Goal: Find specific page/section: Find specific page/section

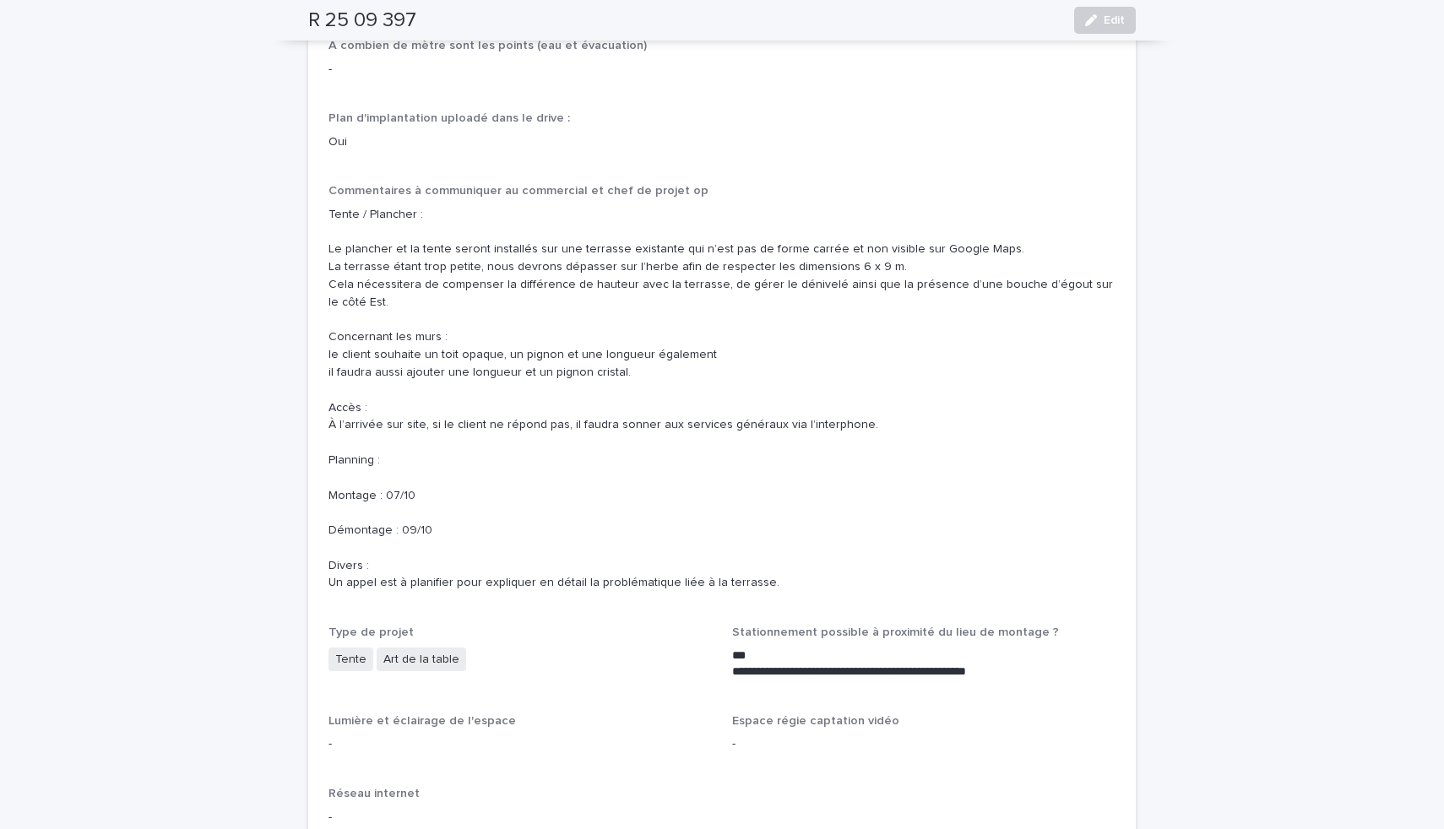
scroll to position [2044, 0]
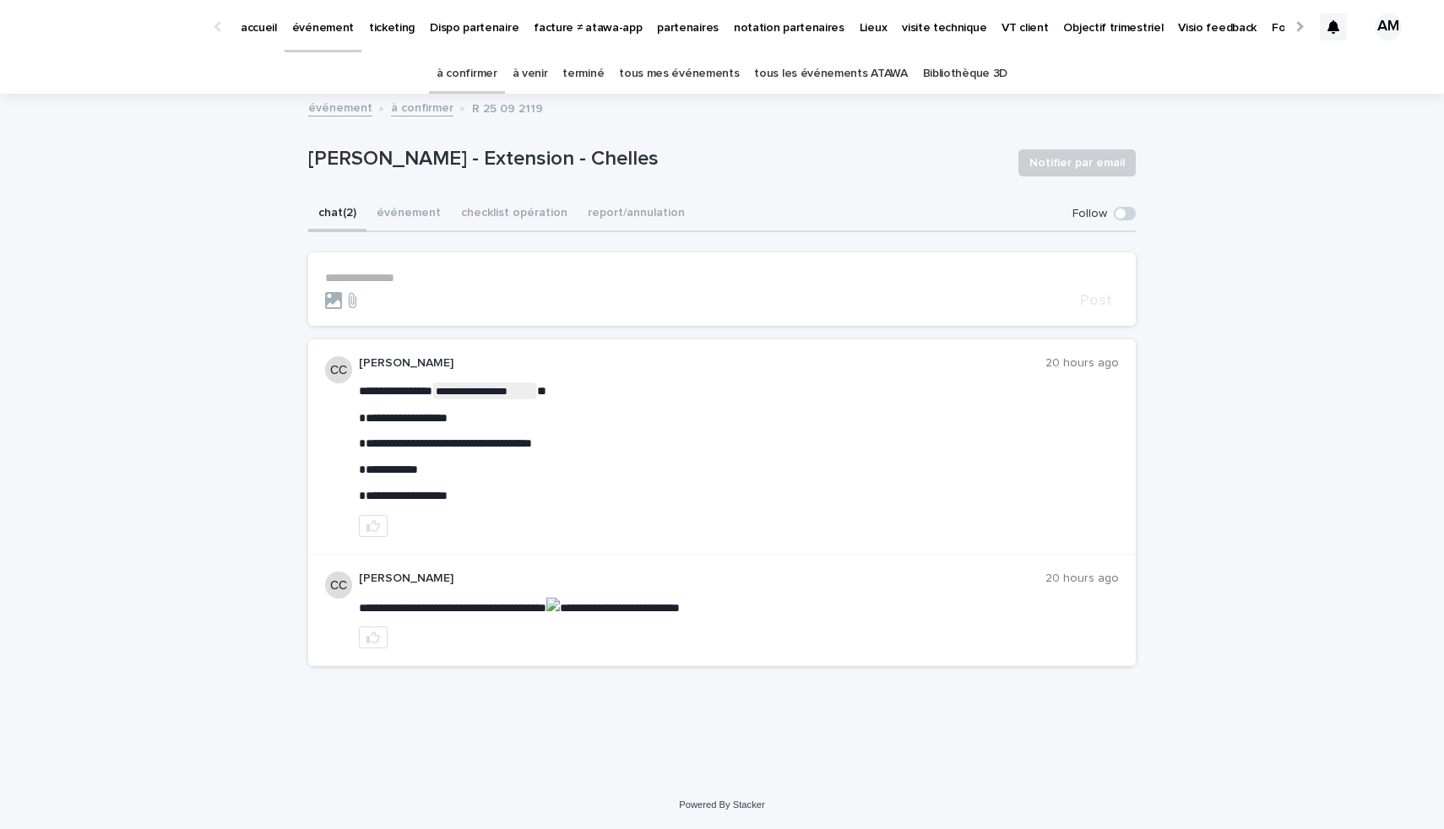
click at [530, 72] on link "à venir" at bounding box center [530, 74] width 35 height 40
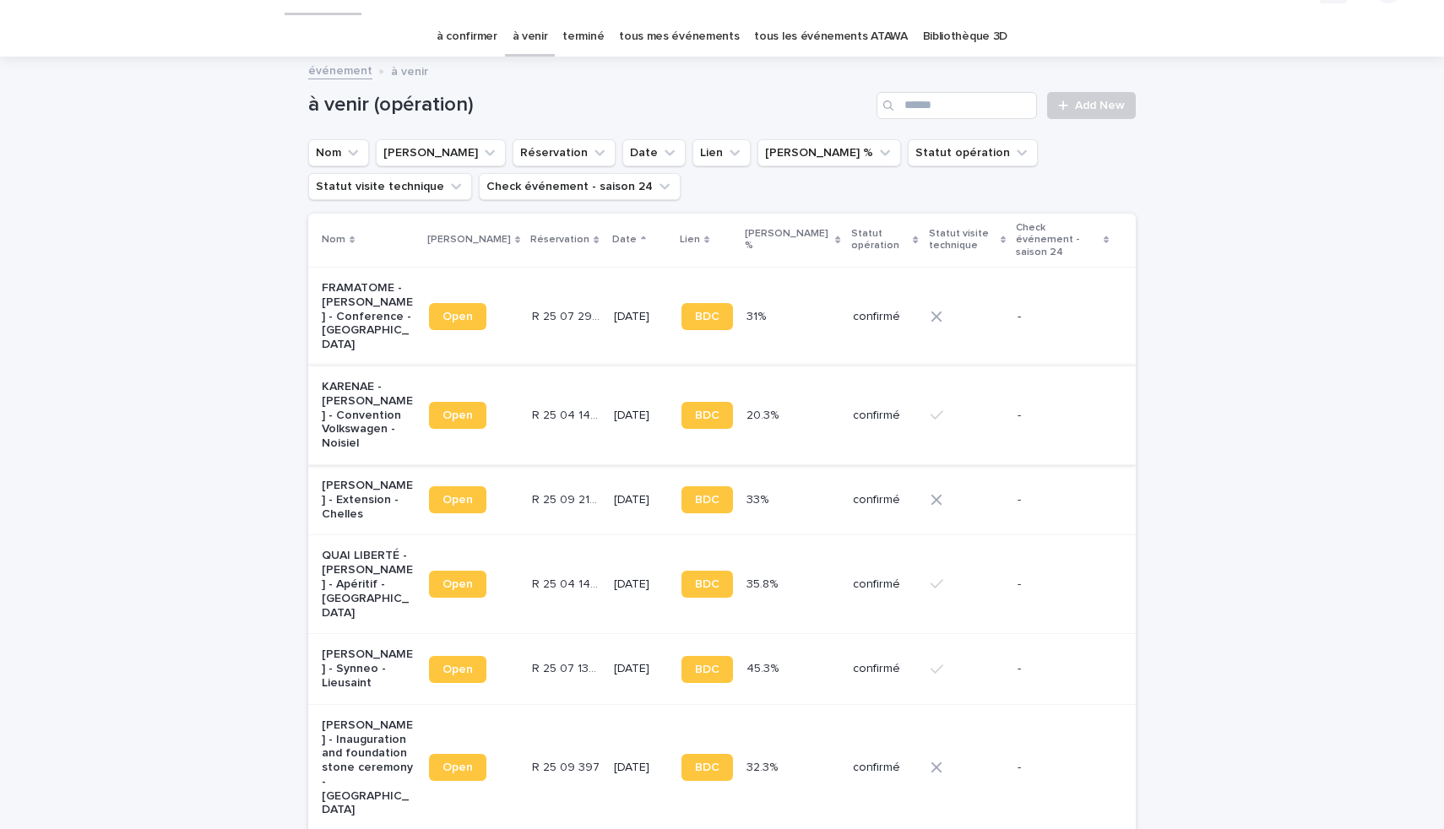
scroll to position [62, 0]
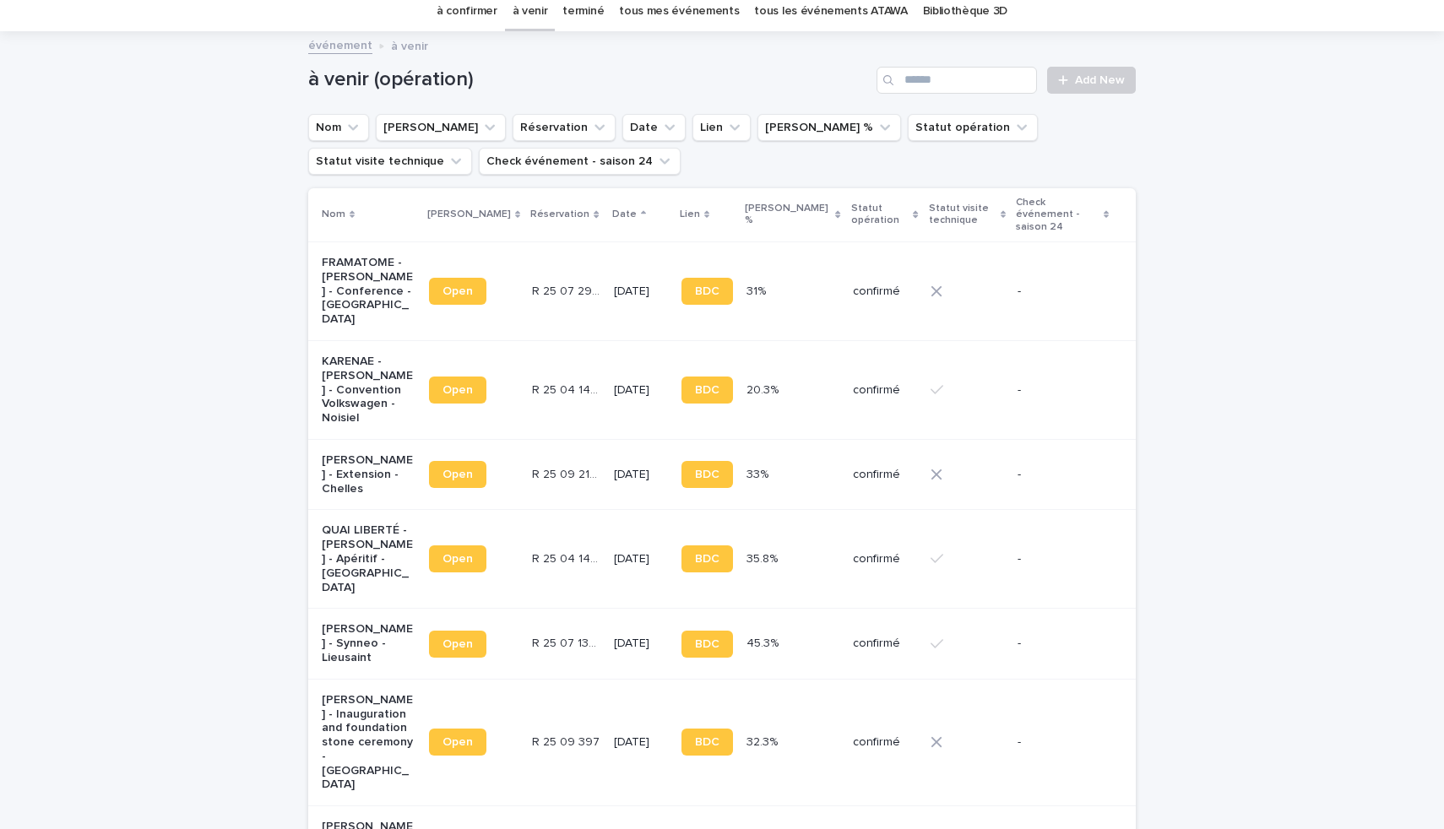
click at [482, 8] on link "à confirmer" at bounding box center [467, 12] width 61 height 40
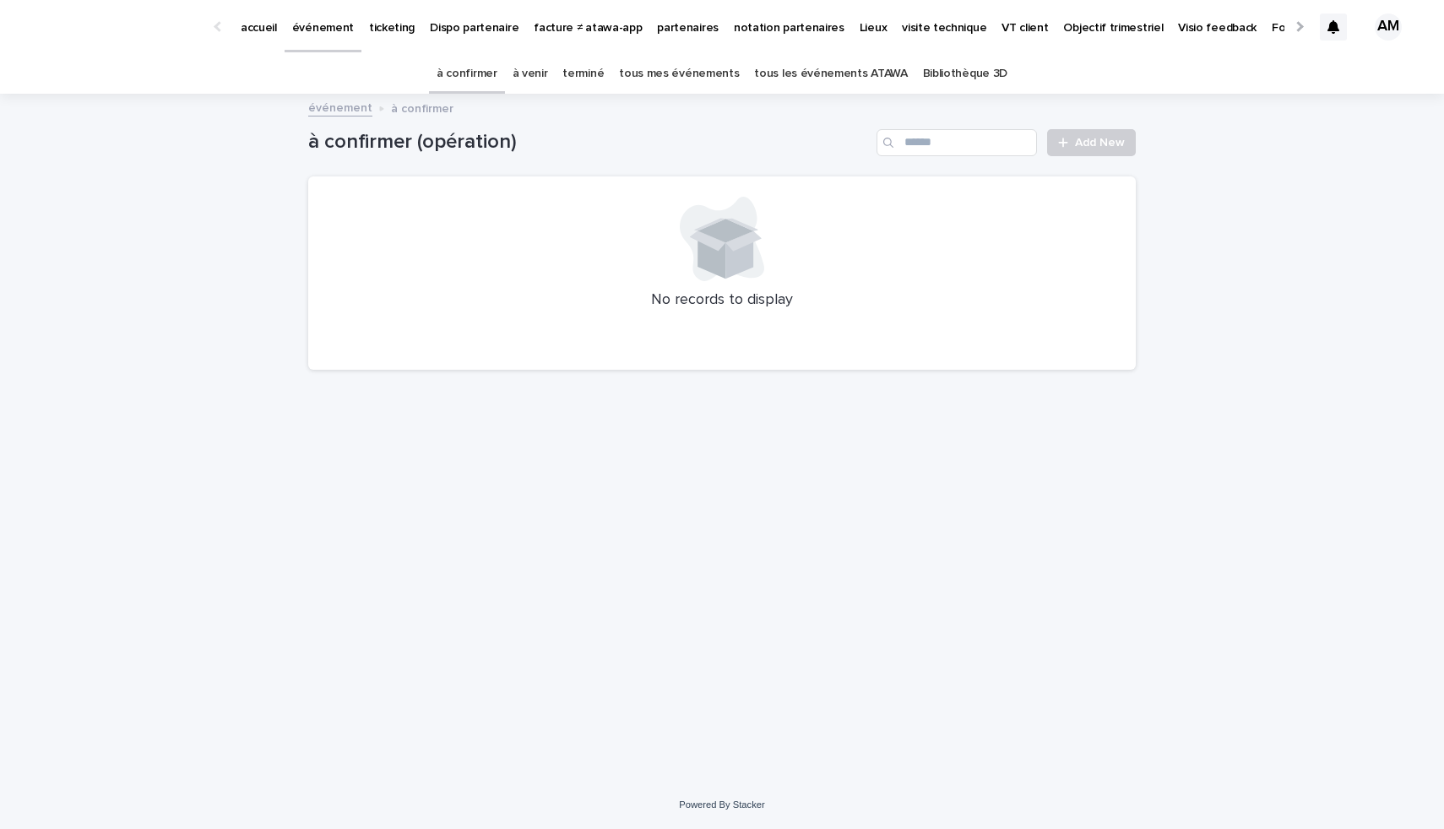
click at [541, 79] on link "à venir" at bounding box center [530, 74] width 35 height 40
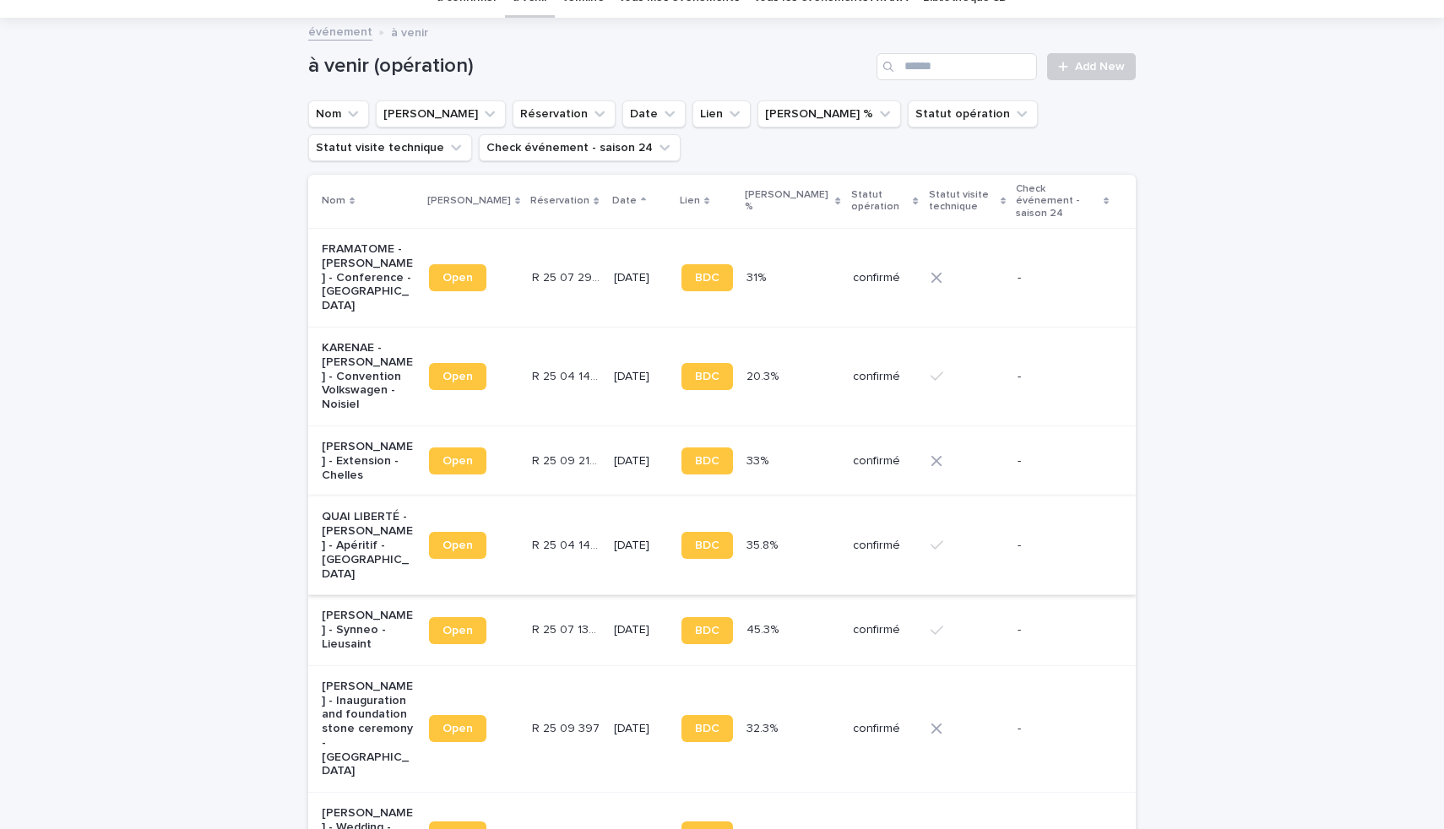
scroll to position [90, 0]
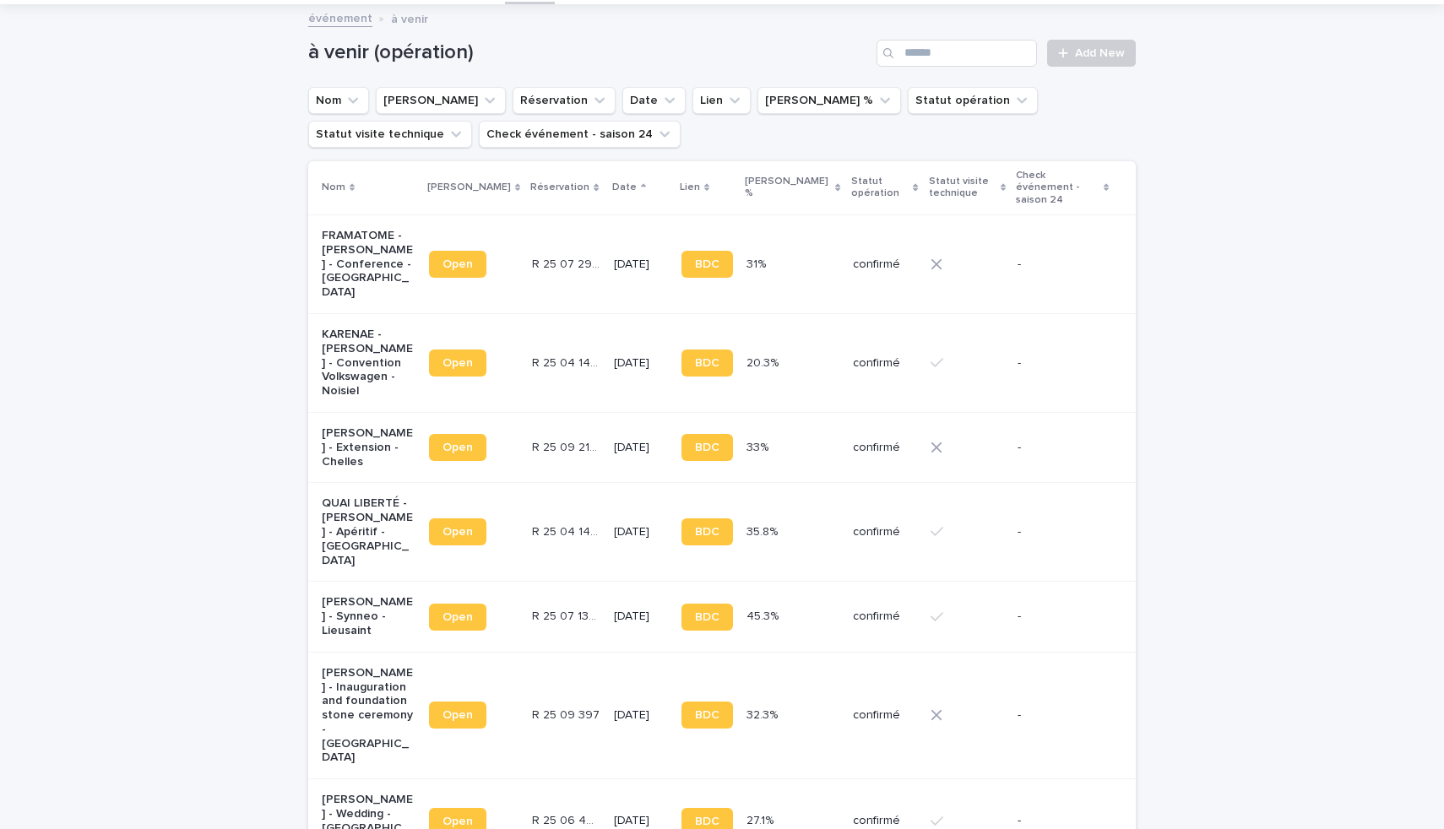
click at [341, 705] on p "[PERSON_NAME] - Inauguration and foundation stone ceremony - [GEOGRAPHIC_DATA]" at bounding box center [369, 716] width 94 height 100
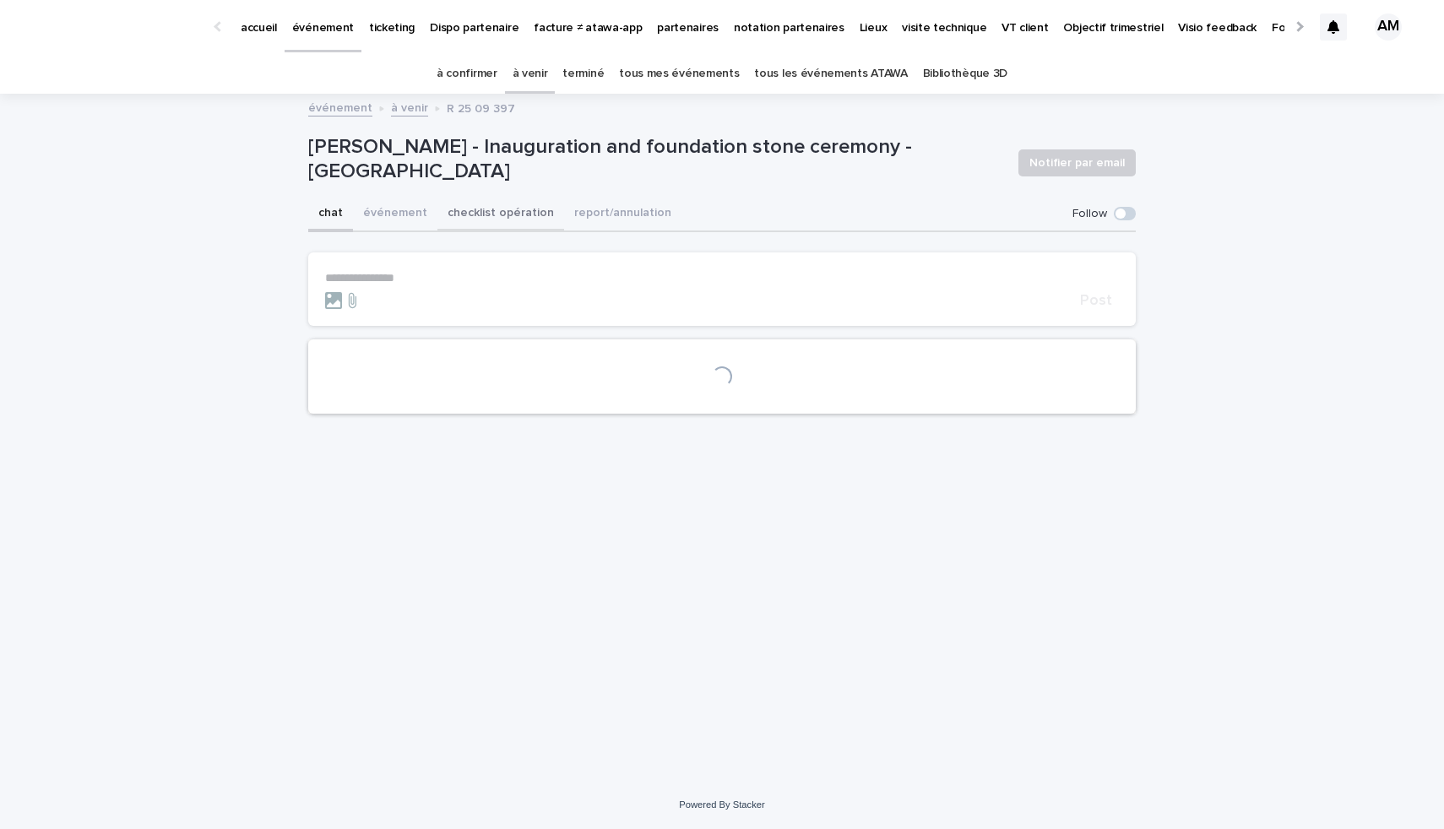
click at [524, 208] on button "checklist opération" at bounding box center [500, 214] width 127 height 35
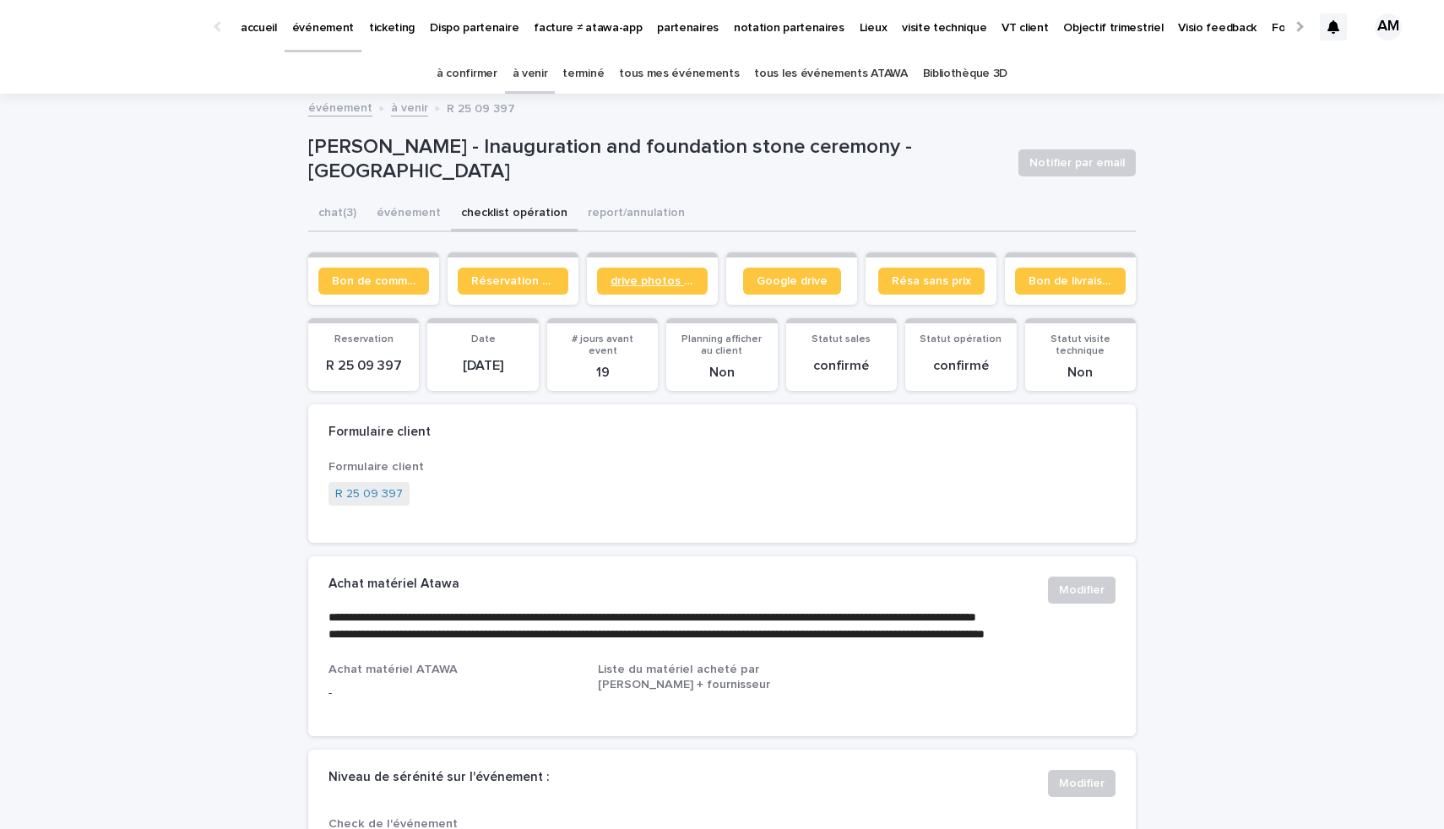
click at [672, 286] on span "drive photos coordinateur" at bounding box center [653, 281] width 84 height 12
